Goal: Information Seeking & Learning: Learn about a topic

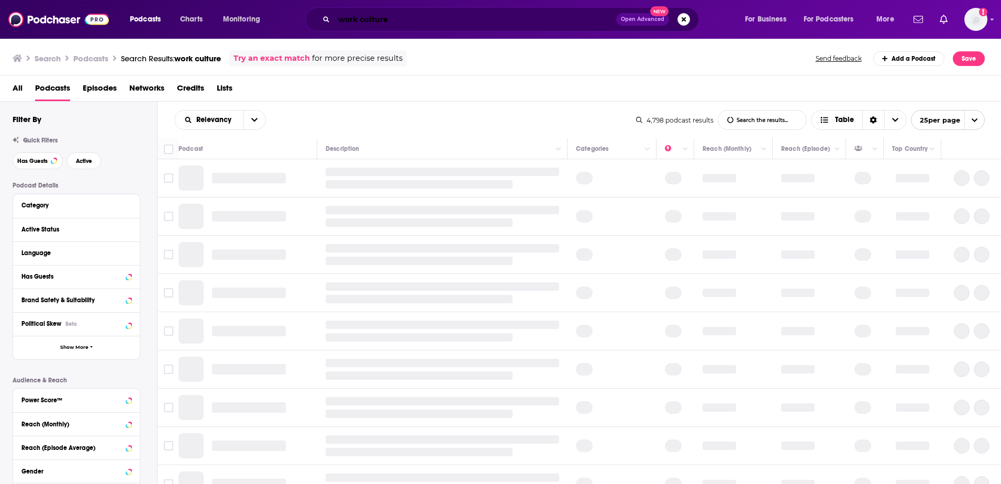
click at [431, 19] on input "work culture" at bounding box center [475, 19] width 282 height 17
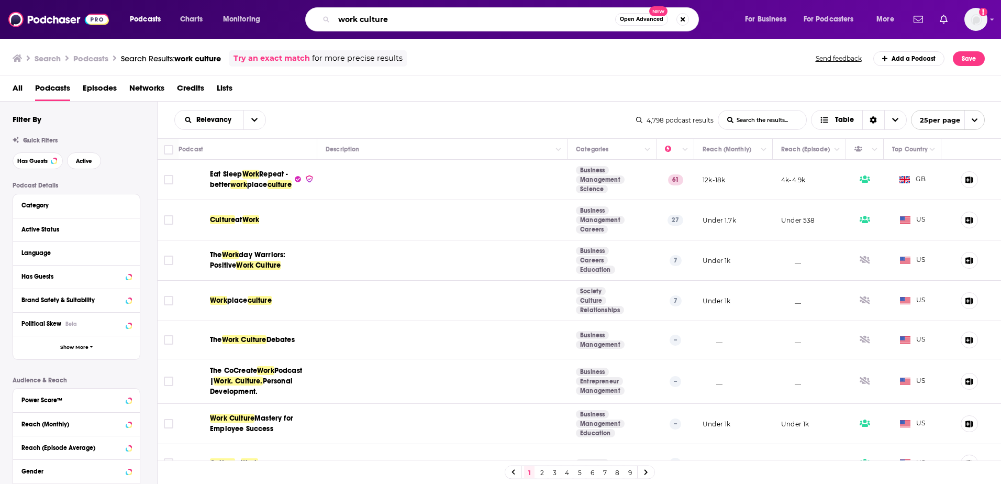
click at [431, 19] on input "work culture" at bounding box center [474, 19] width 281 height 17
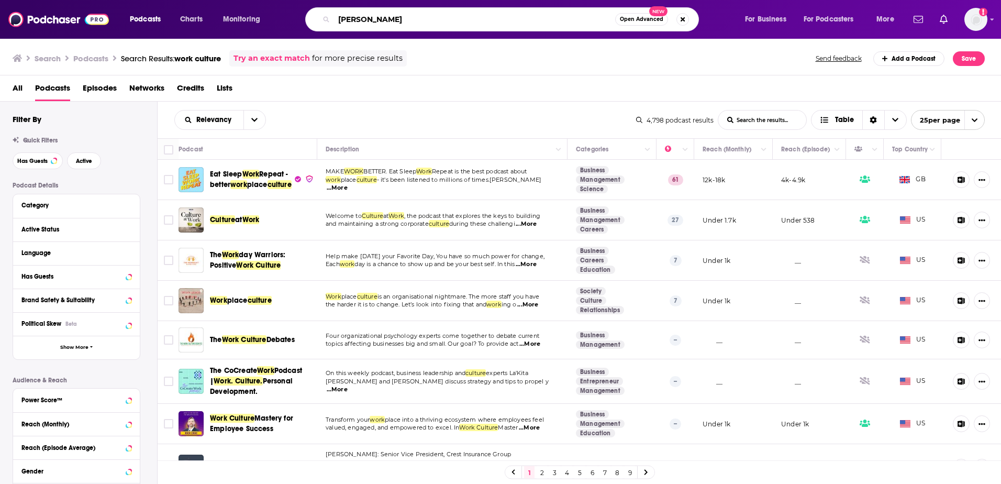
type input "[PERSON_NAME]"
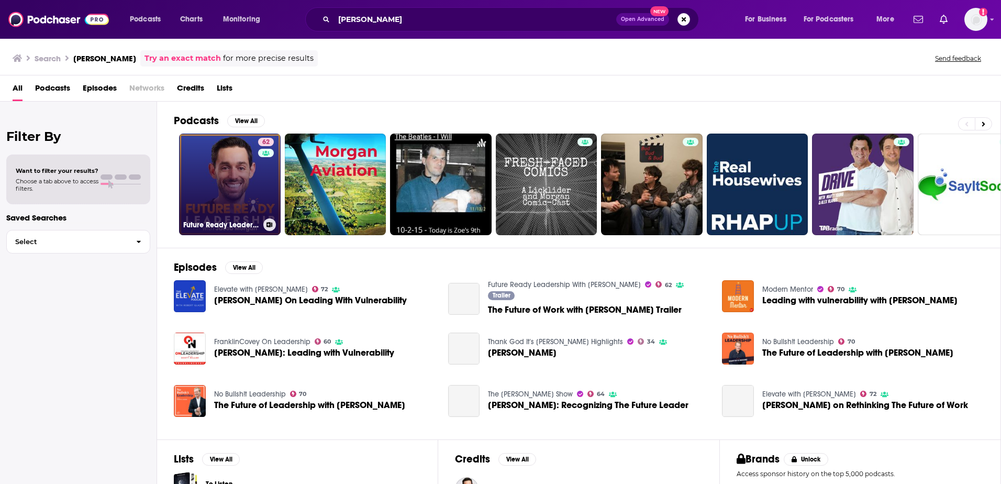
click at [222, 189] on link "62 Future Ready Leadership With [PERSON_NAME]" at bounding box center [230, 184] width 102 height 102
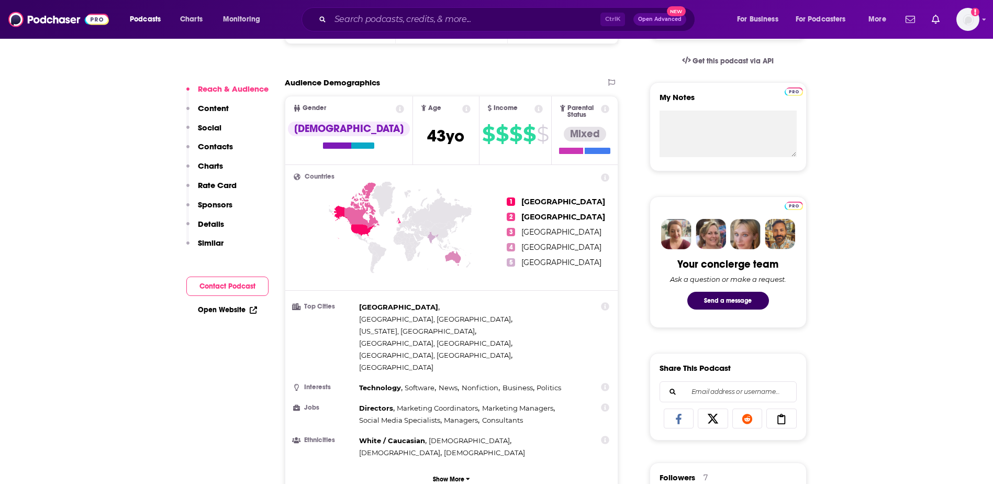
scroll to position [366, 0]
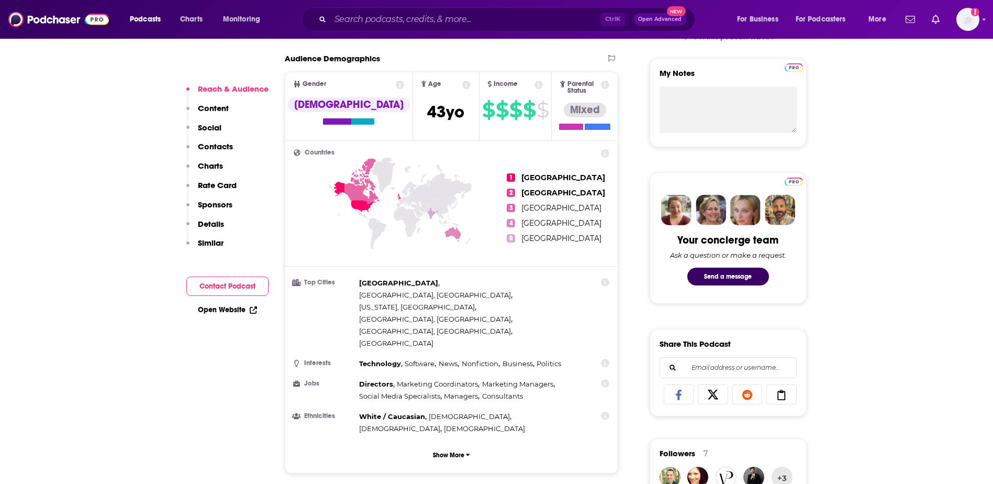
click at [404, 149] on h2 "Countries" at bounding box center [452, 152] width 316 height 7
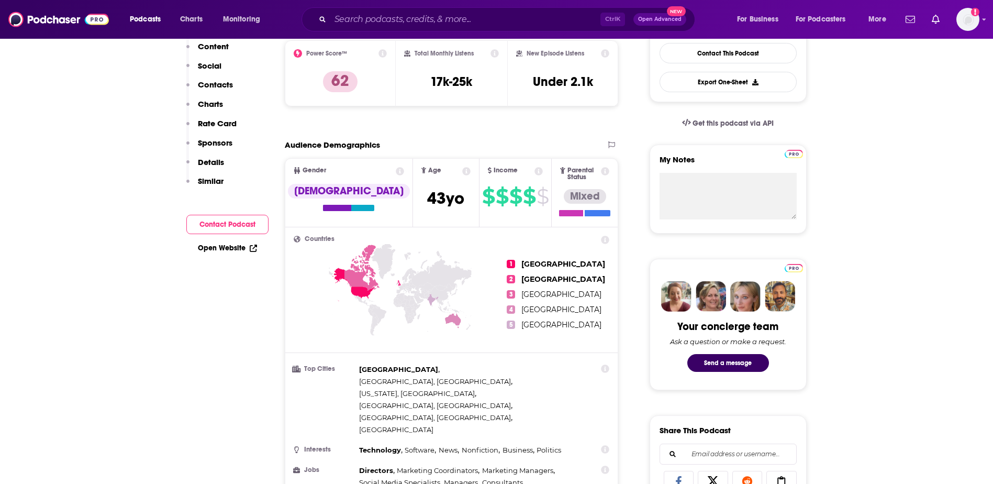
scroll to position [157, 0]
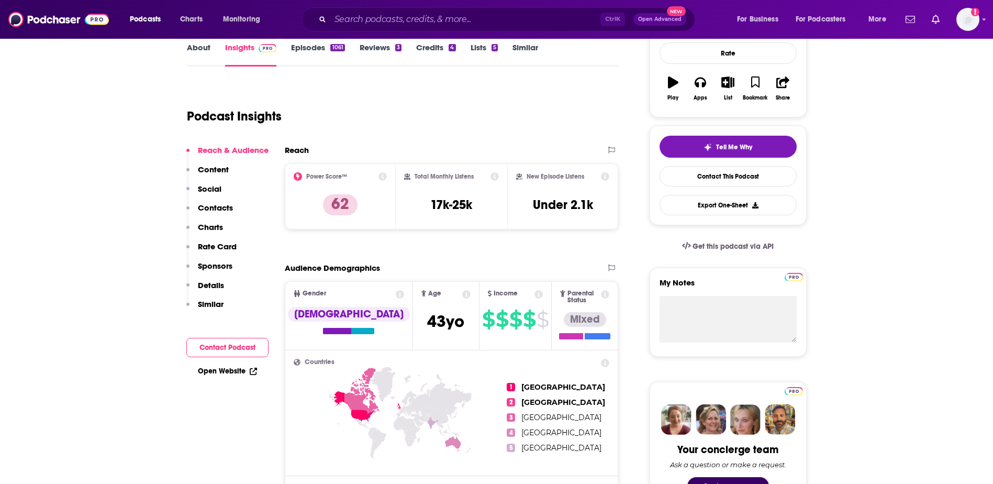
click at [309, 49] on link "Episodes 1061" at bounding box center [317, 54] width 53 height 24
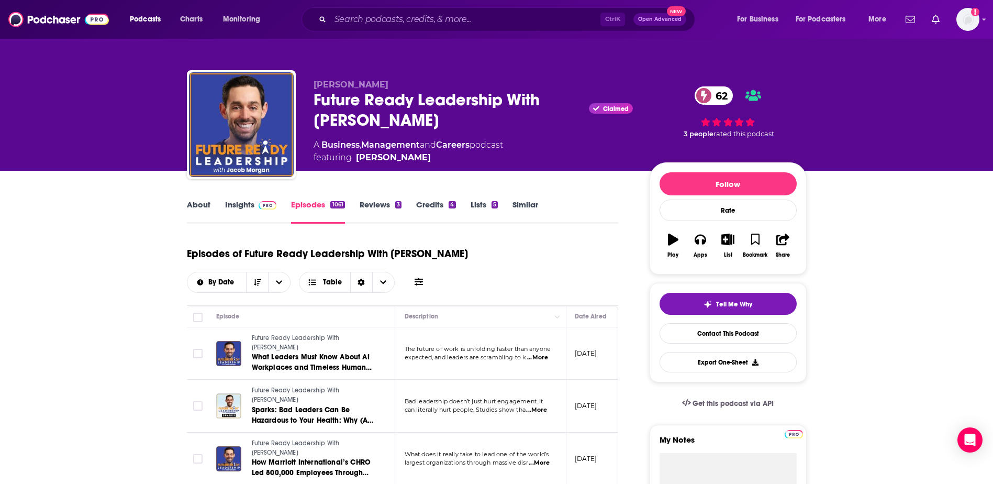
click at [202, 207] on link "About" at bounding box center [199, 211] width 24 height 24
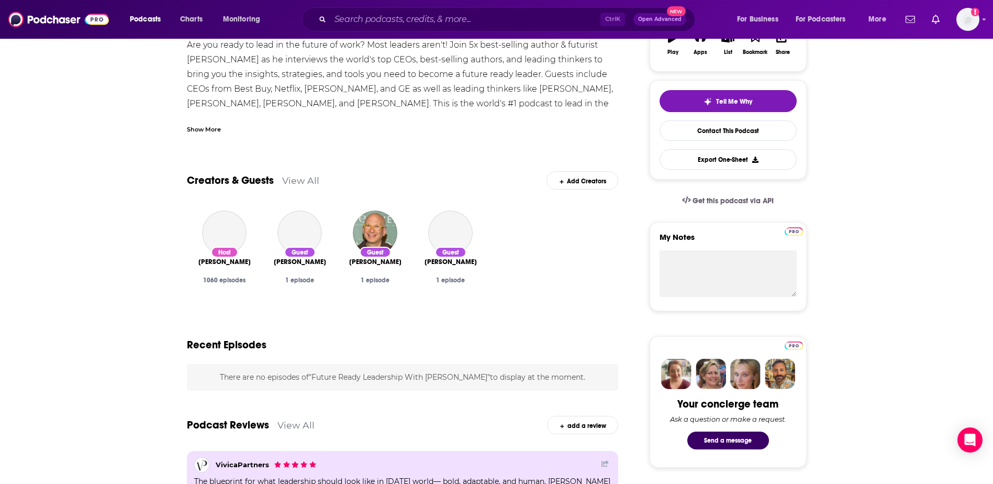
scroll to position [209, 0]
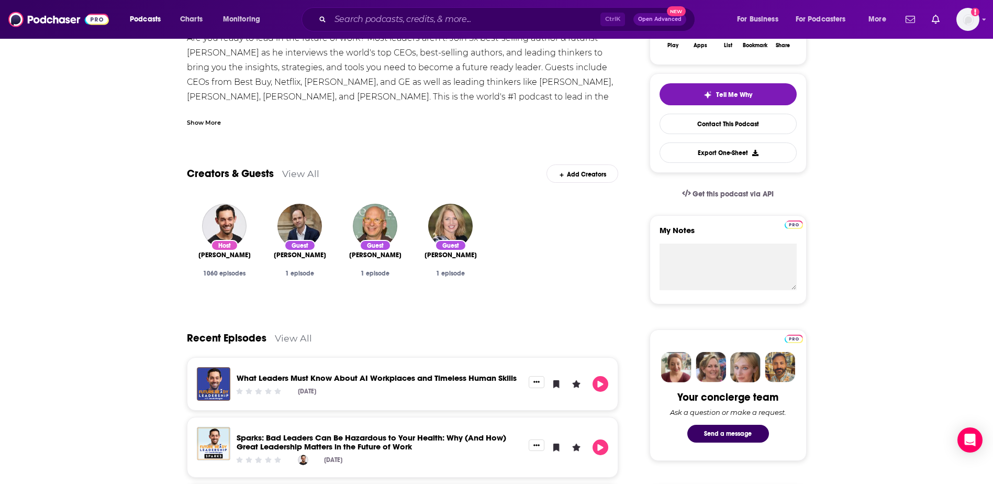
click at [305, 172] on link "View All" at bounding box center [300, 173] width 37 height 11
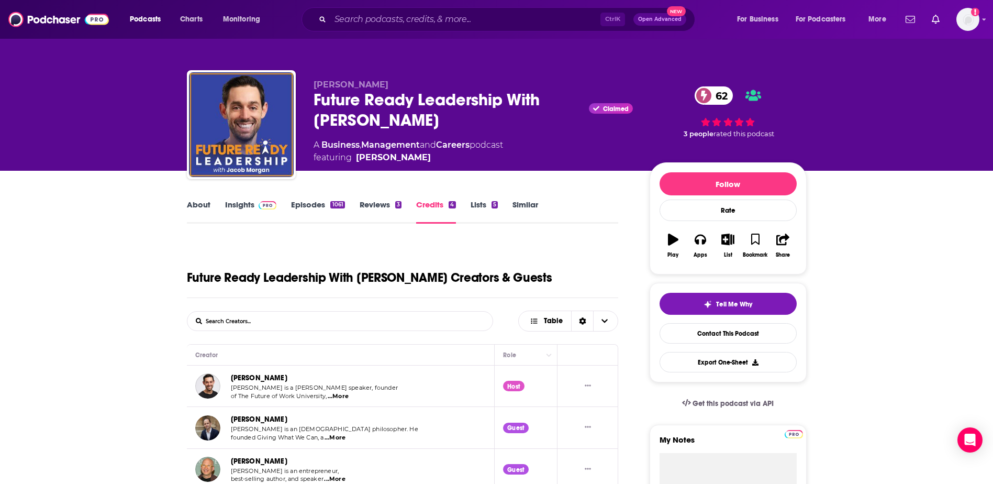
click at [297, 208] on link "Episodes 1061" at bounding box center [317, 211] width 53 height 24
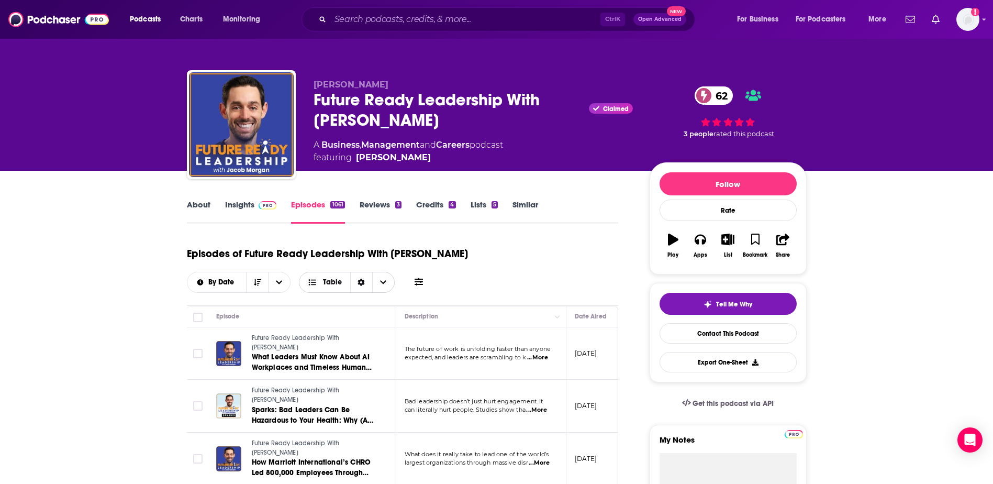
click at [317, 279] on icon "Choose View" at bounding box center [312, 281] width 9 height 7
click at [260, 281] on icon "Sort Direction" at bounding box center [257, 281] width 7 height 7
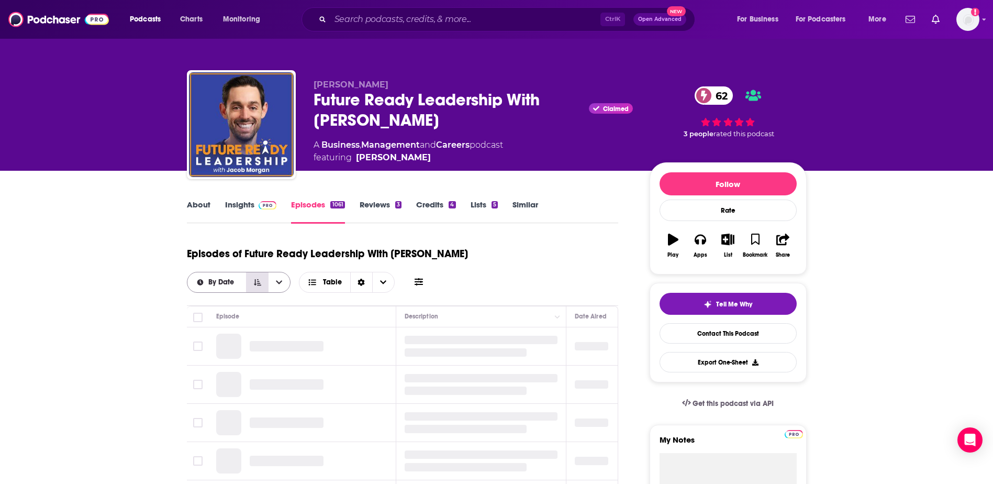
click at [260, 281] on icon "Sort Direction" at bounding box center [257, 281] width 7 height 7
click at [420, 278] on icon at bounding box center [419, 281] width 8 height 8
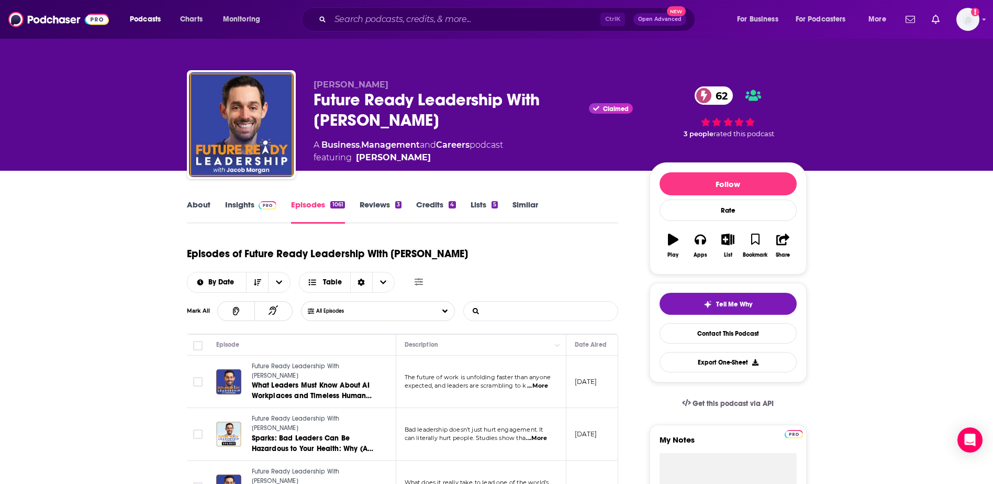
click at [511, 315] on input "List Search Input" at bounding box center [518, 310] width 109 height 19
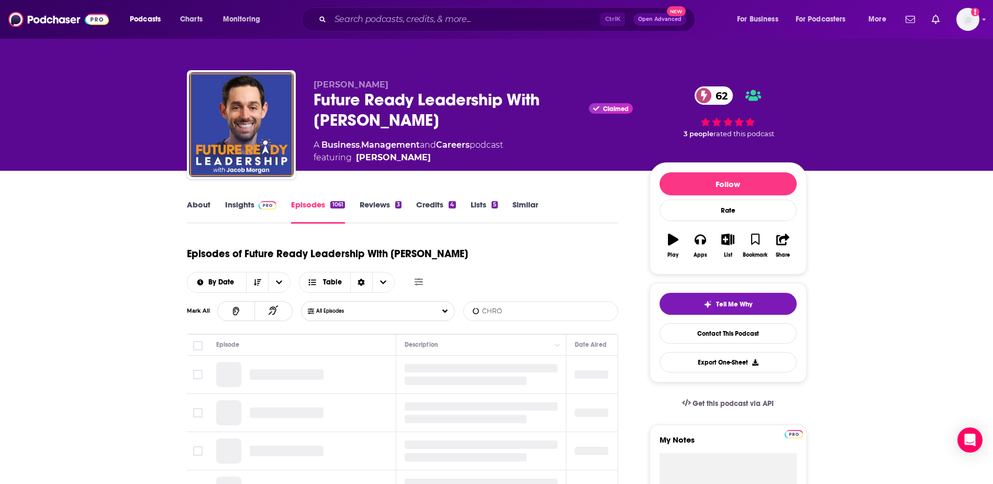
type input "CHRO"
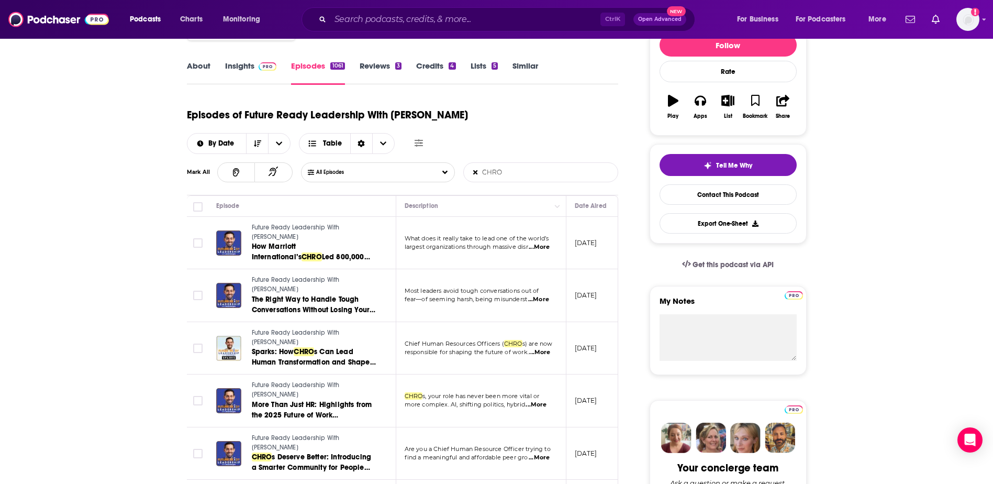
scroll to position [157, 0]
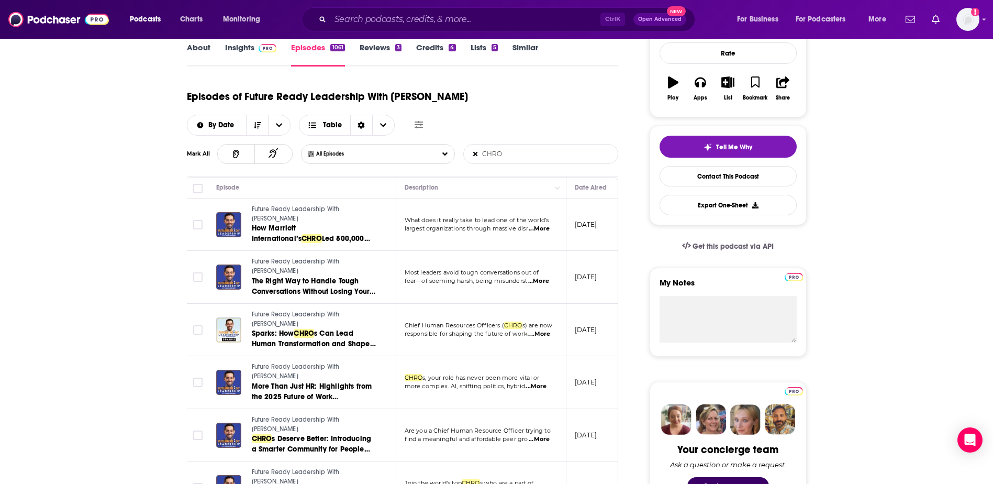
click at [532, 382] on span "...More" at bounding box center [535, 386] width 21 height 8
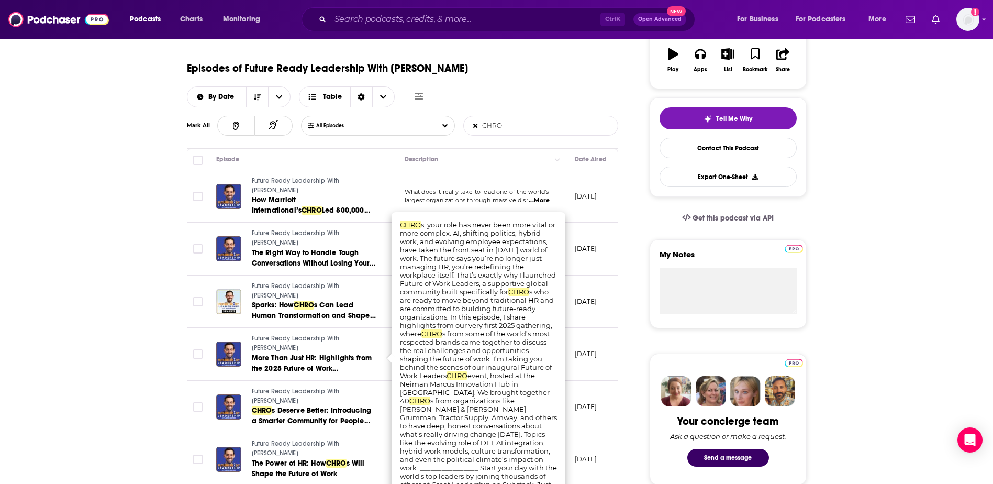
scroll to position [209, 0]
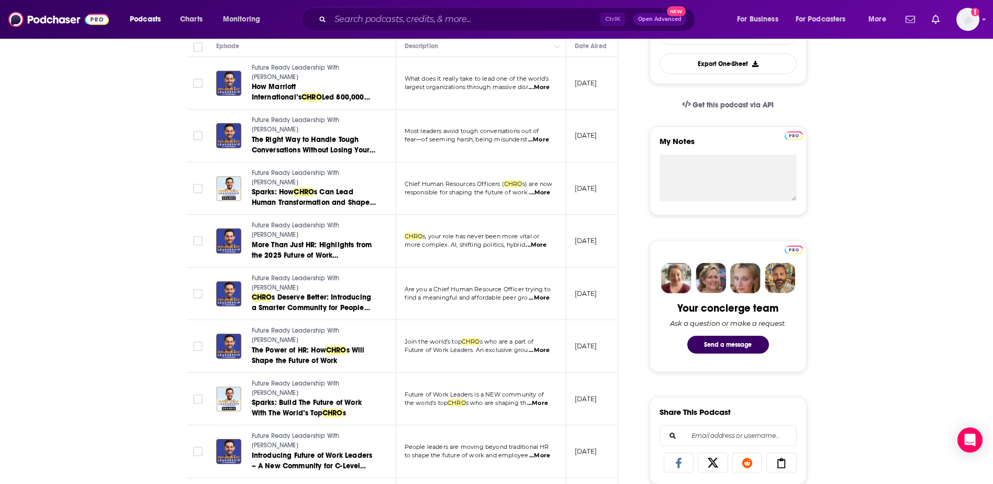
scroll to position [314, 0]
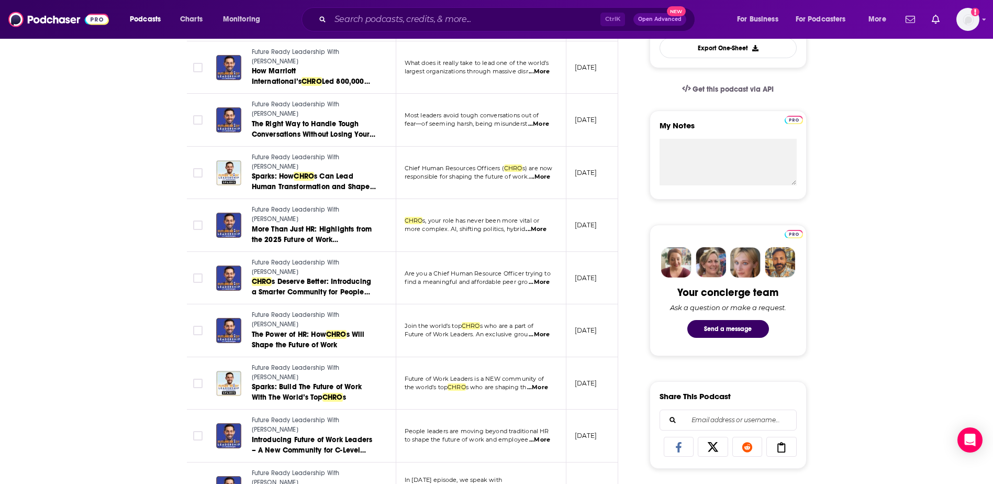
click at [539, 336] on span "...More" at bounding box center [539, 334] width 21 height 8
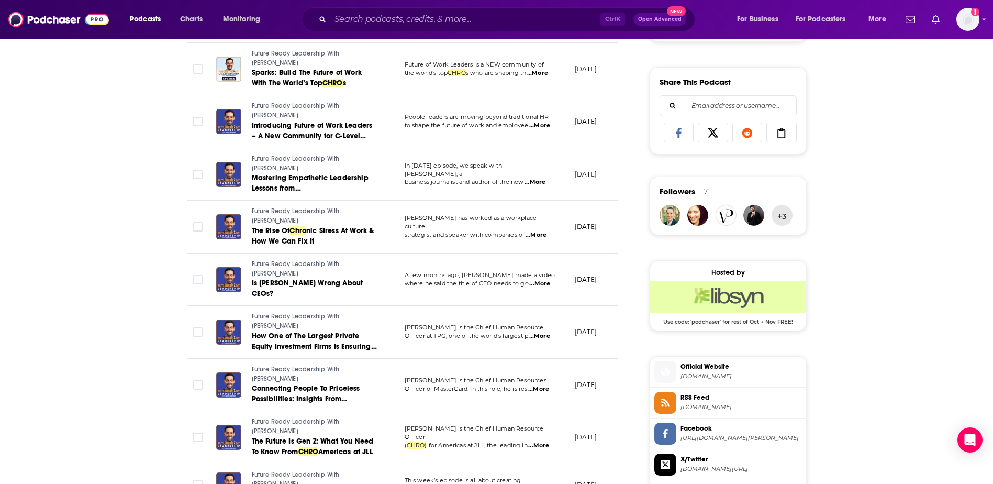
scroll to position [680, 0]
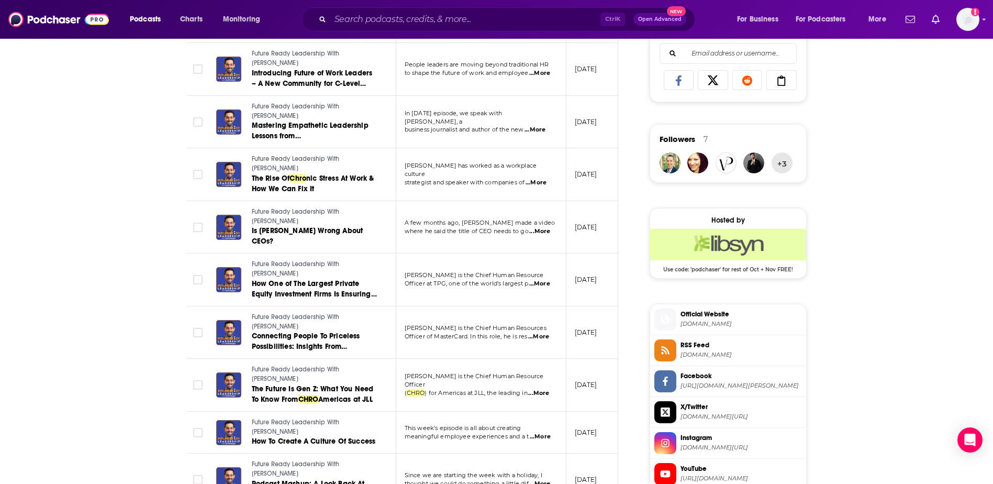
click at [544, 389] on span "...More" at bounding box center [538, 393] width 21 height 8
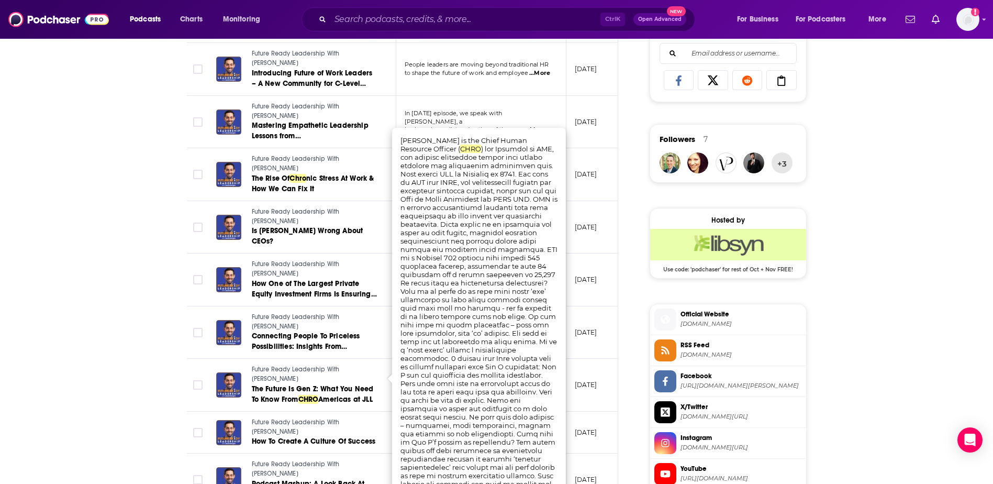
click at [877, 345] on div "About Insights Episodes 1061 Reviews 3 Credits 4 Lists 5 Similar Episodes of Fu…" at bounding box center [496, 208] width 993 height 1437
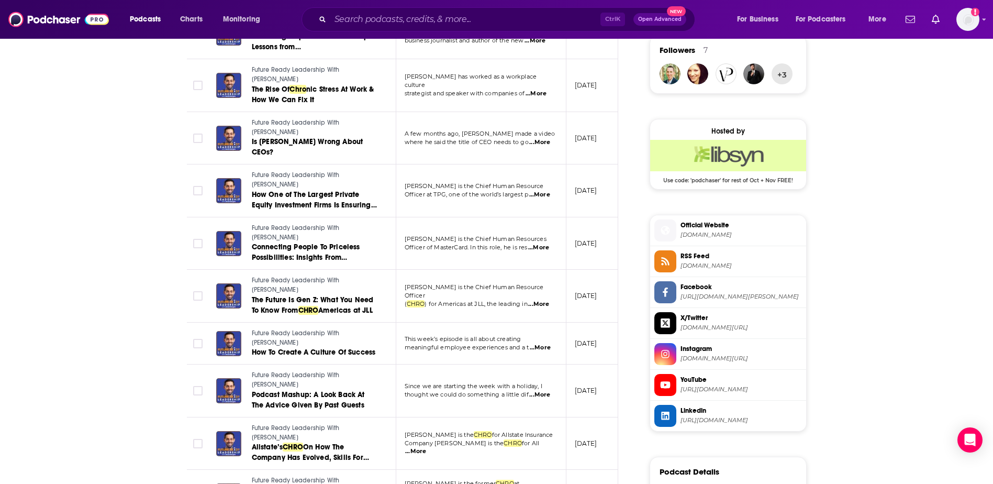
scroll to position [785, 0]
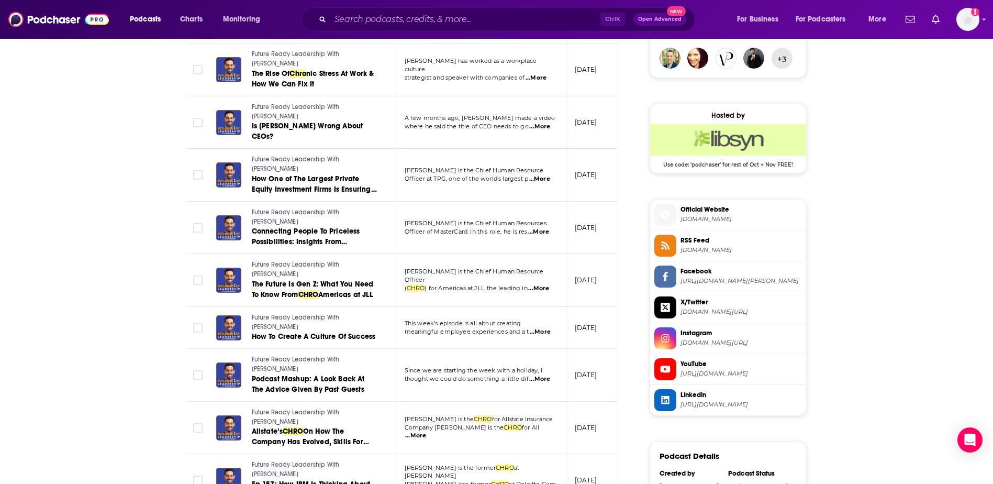
click at [533, 328] on span "...More" at bounding box center [540, 332] width 21 height 8
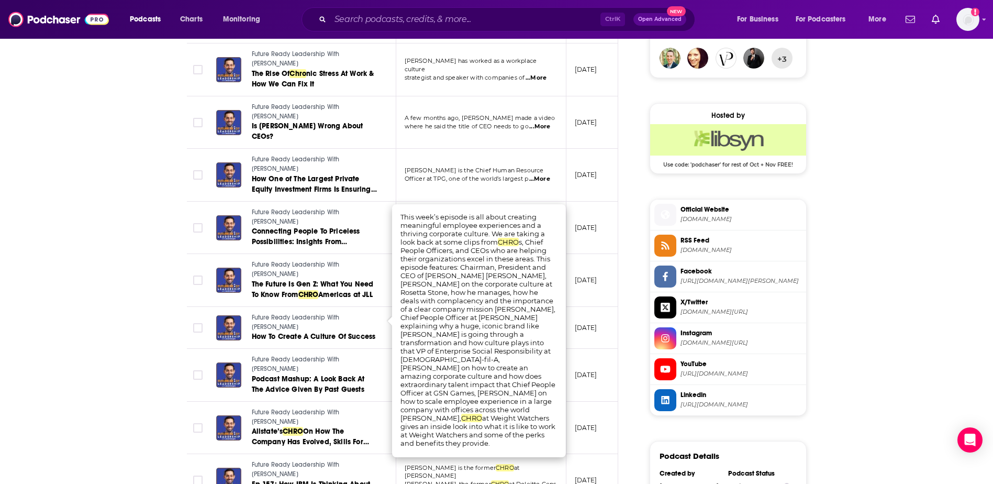
click at [910, 344] on div "About Insights Episodes 1061 Reviews 3 Credits 4 Lists 5 Similar Episodes of Fu…" at bounding box center [496, 104] width 993 height 1437
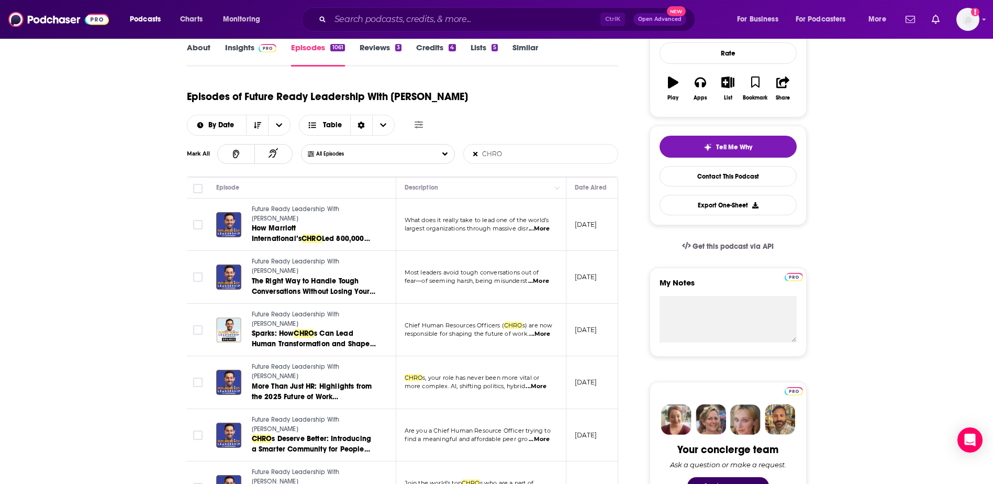
scroll to position [0, 0]
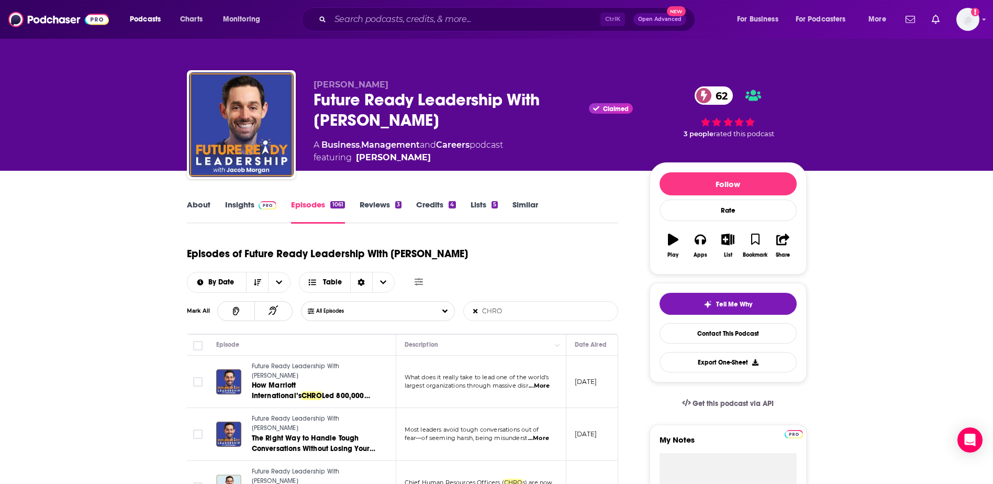
click at [197, 203] on link "About" at bounding box center [199, 211] width 24 height 24
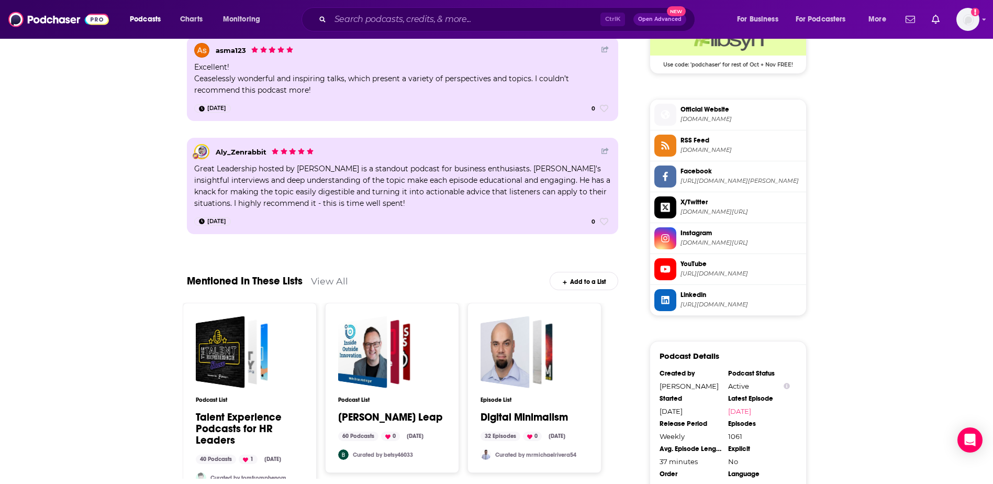
scroll to position [808, 0]
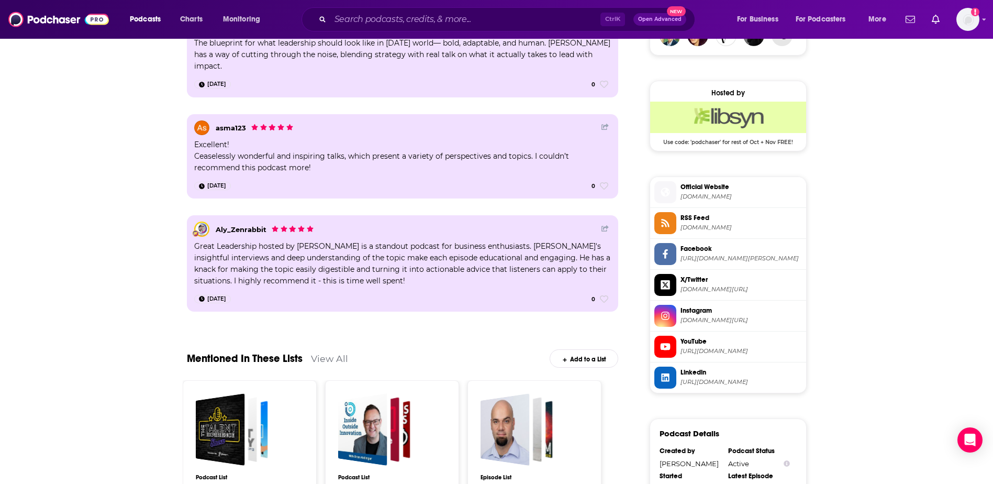
click at [697, 343] on span "YouTube" at bounding box center [740, 341] width 121 height 9
click at [702, 372] on span "Linkedin" at bounding box center [740, 371] width 121 height 9
click at [706, 277] on span "X/Twitter" at bounding box center [740, 279] width 121 height 9
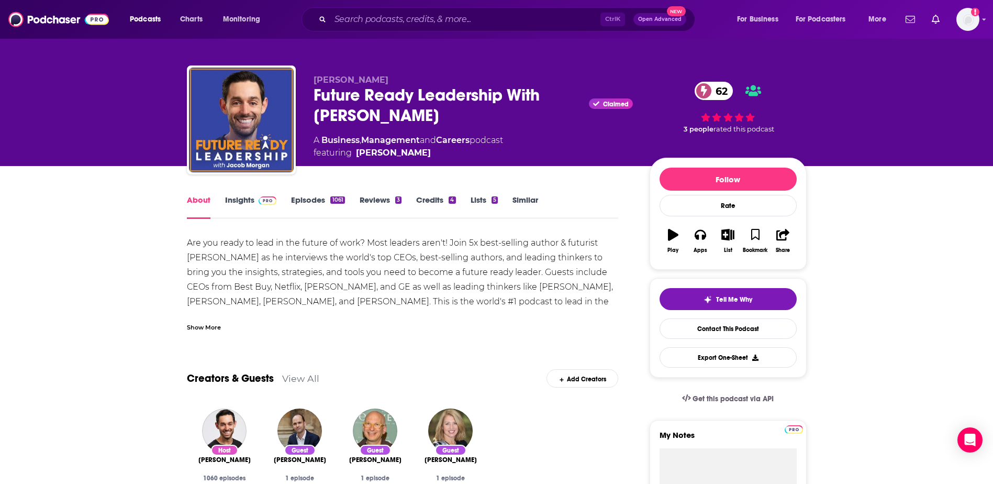
scroll to position [0, 0]
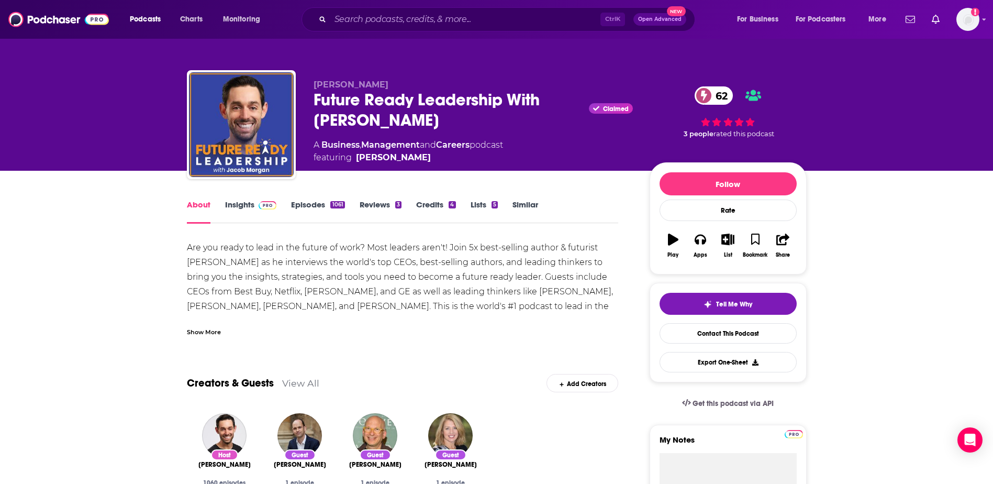
click at [252, 207] on link "Insights" at bounding box center [251, 211] width 52 height 24
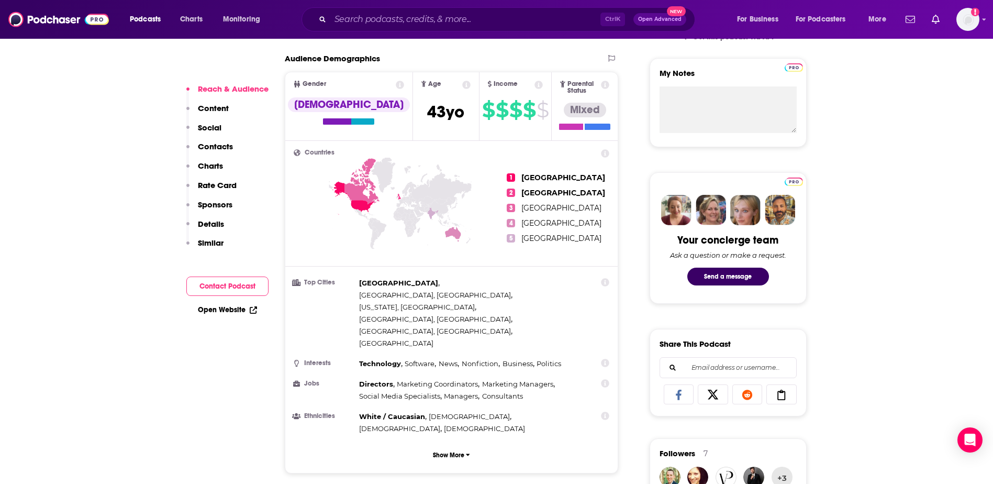
scroll to position [419, 0]
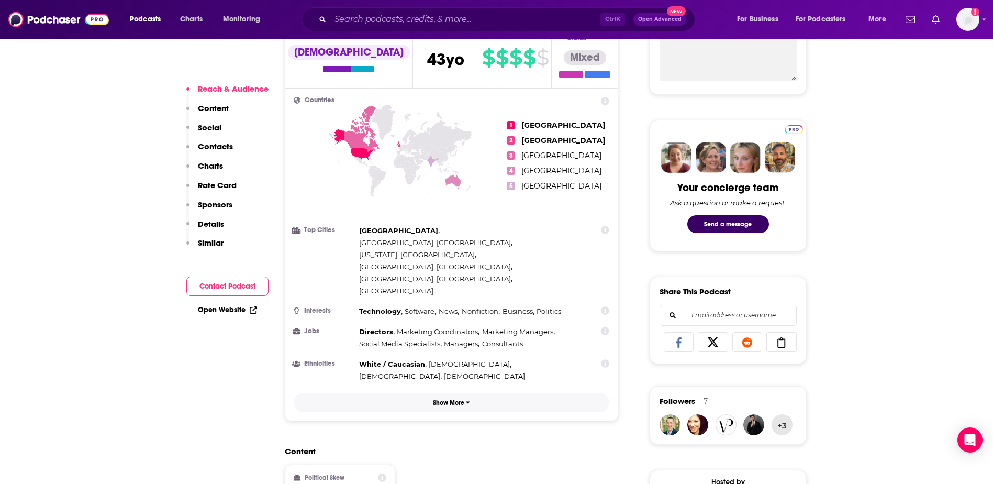
click at [447, 399] on p "Show More" at bounding box center [448, 402] width 31 height 7
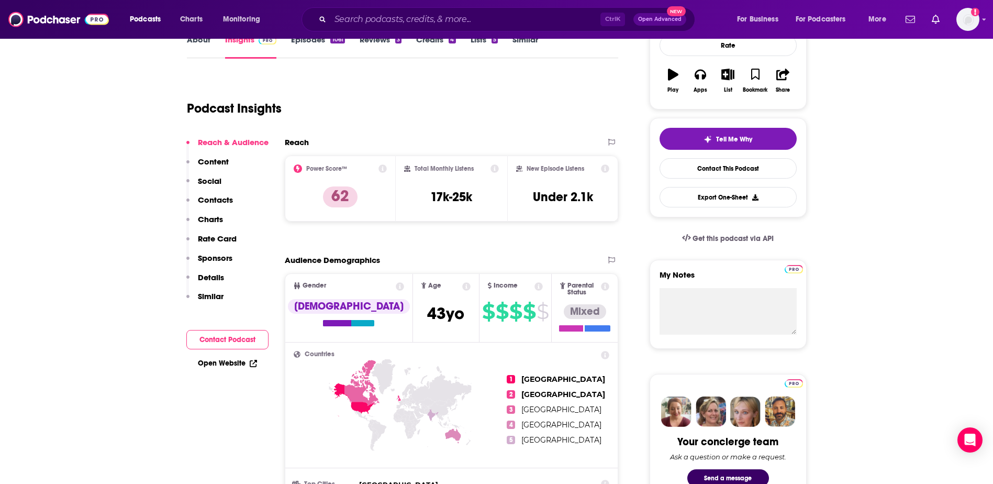
scroll to position [157, 0]
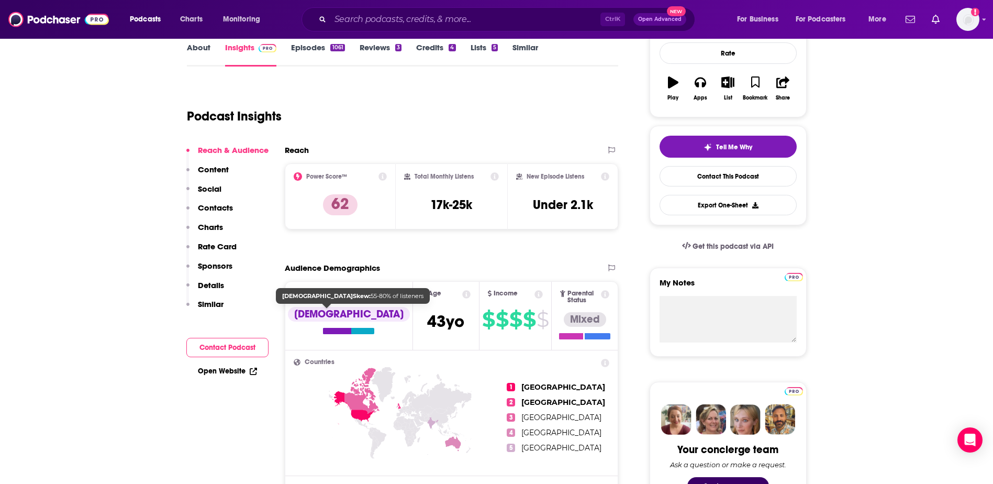
click at [334, 329] on div at bounding box center [348, 331] width 51 height 6
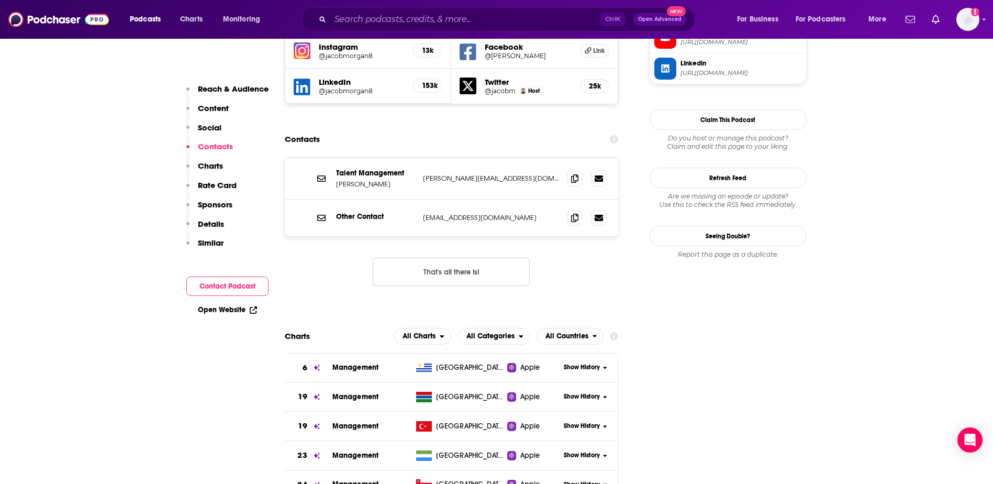
scroll to position [1151, 0]
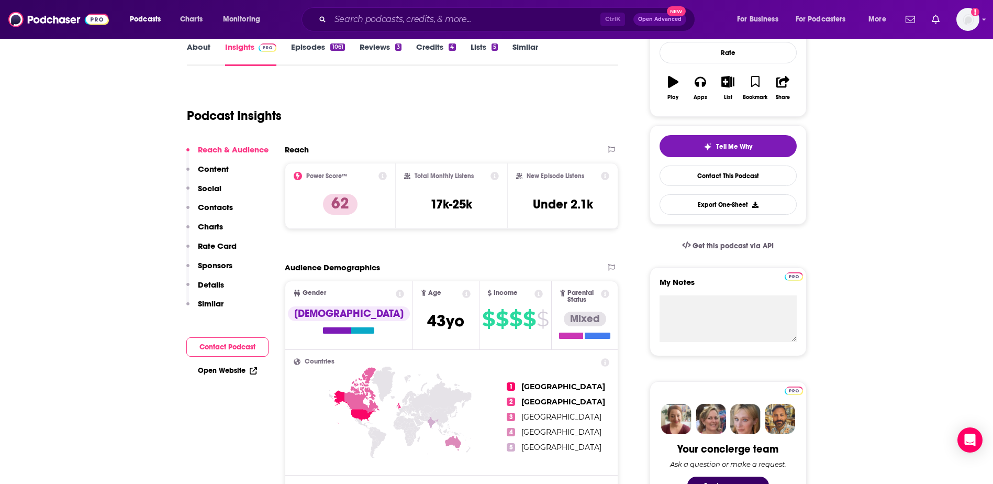
scroll to position [157, 0]
click at [214, 170] on p "Content" at bounding box center [213, 169] width 31 height 10
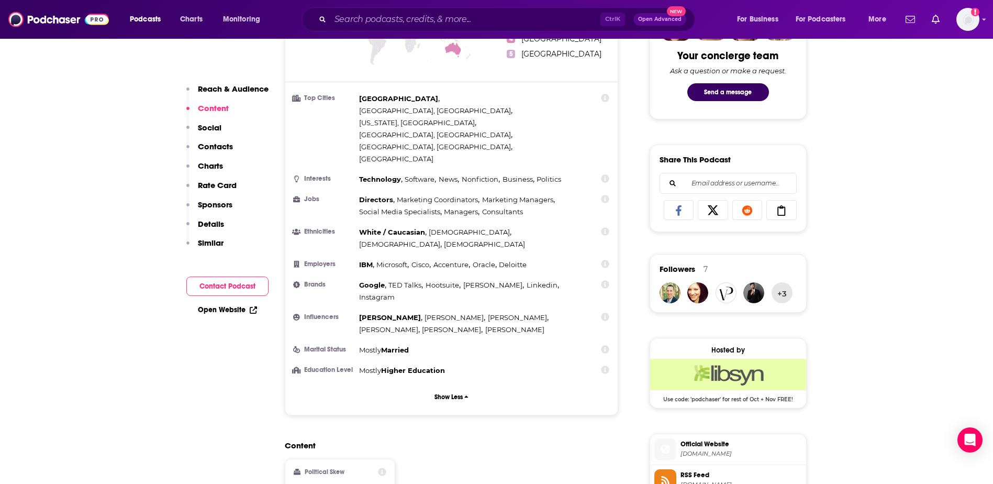
scroll to position [768, 0]
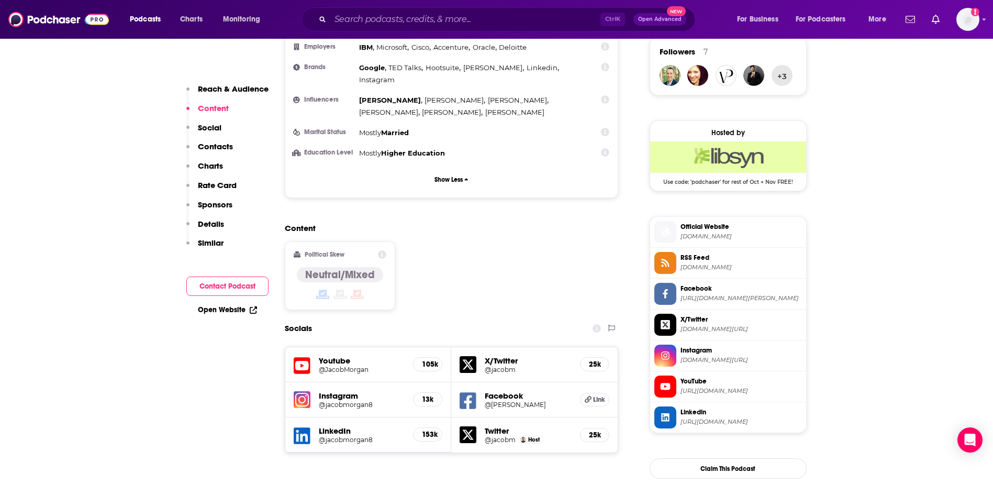
click at [219, 208] on p "Sponsors" at bounding box center [215, 204] width 35 height 10
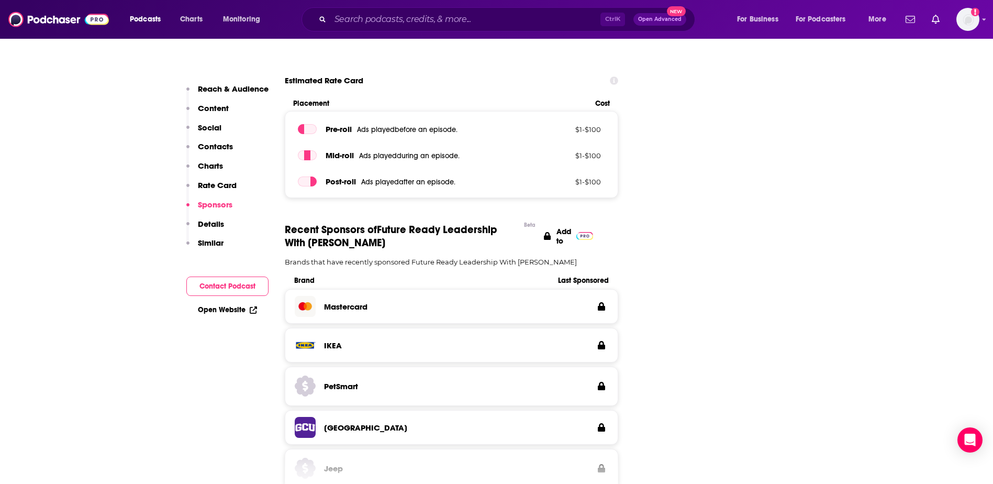
click at [217, 225] on p "Details" at bounding box center [211, 224] width 26 height 10
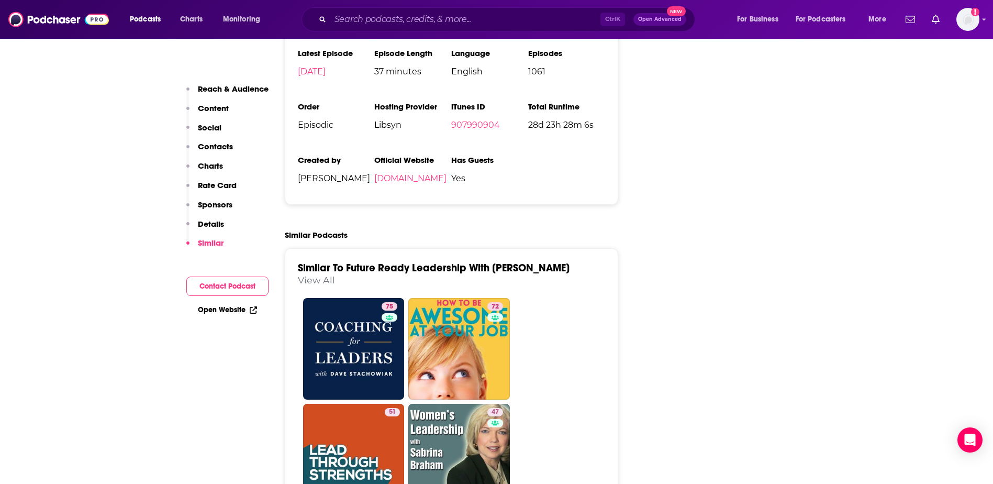
scroll to position [3737, 0]
